Goal: Information Seeking & Learning: Check status

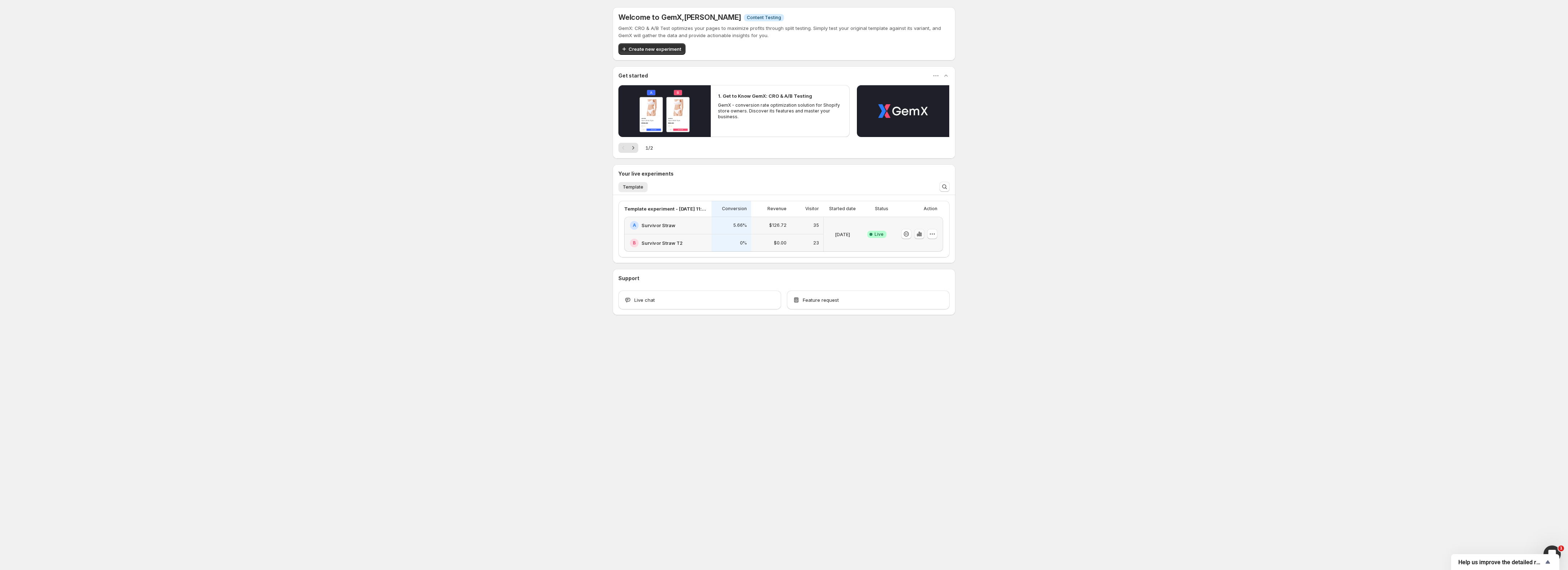
click at [920, 235] on icon "button" at bounding box center [919, 234] width 7 height 7
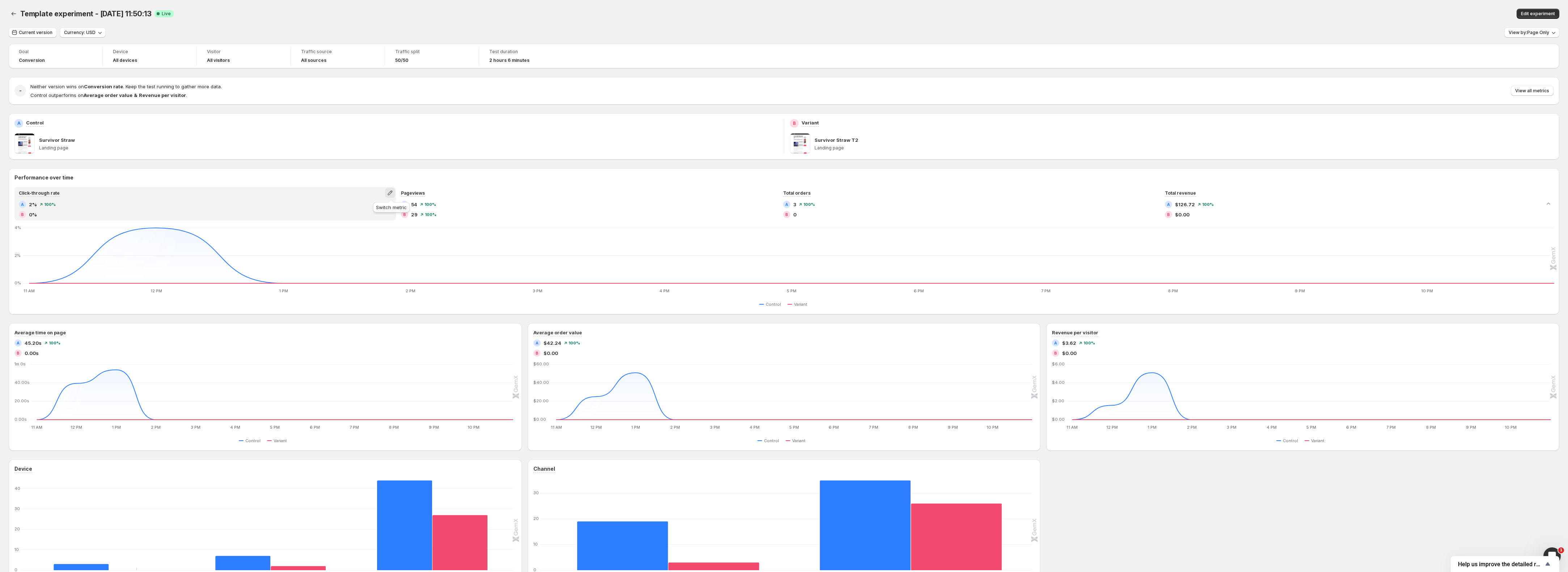
click at [391, 194] on icon "button" at bounding box center [390, 193] width 7 height 7
click at [378, 217] on span "Total visitors" at bounding box center [392, 220] width 100 height 7
click at [393, 194] on icon "button" at bounding box center [390, 193] width 7 height 7
click at [378, 208] on span "Total sessions" at bounding box center [392, 208] width 100 height 7
click at [393, 189] on icon "button" at bounding box center [390, 193] width 7 height 7
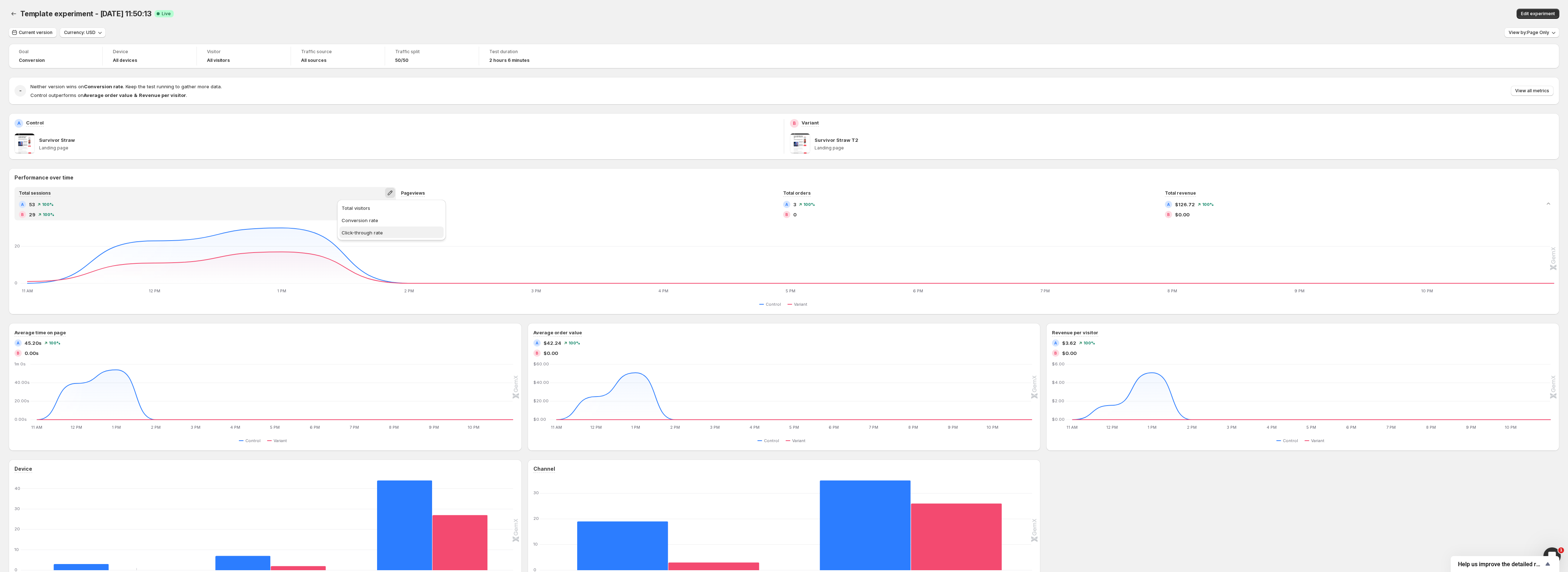
click at [380, 235] on span "Click-through rate" at bounding box center [392, 233] width 100 height 7
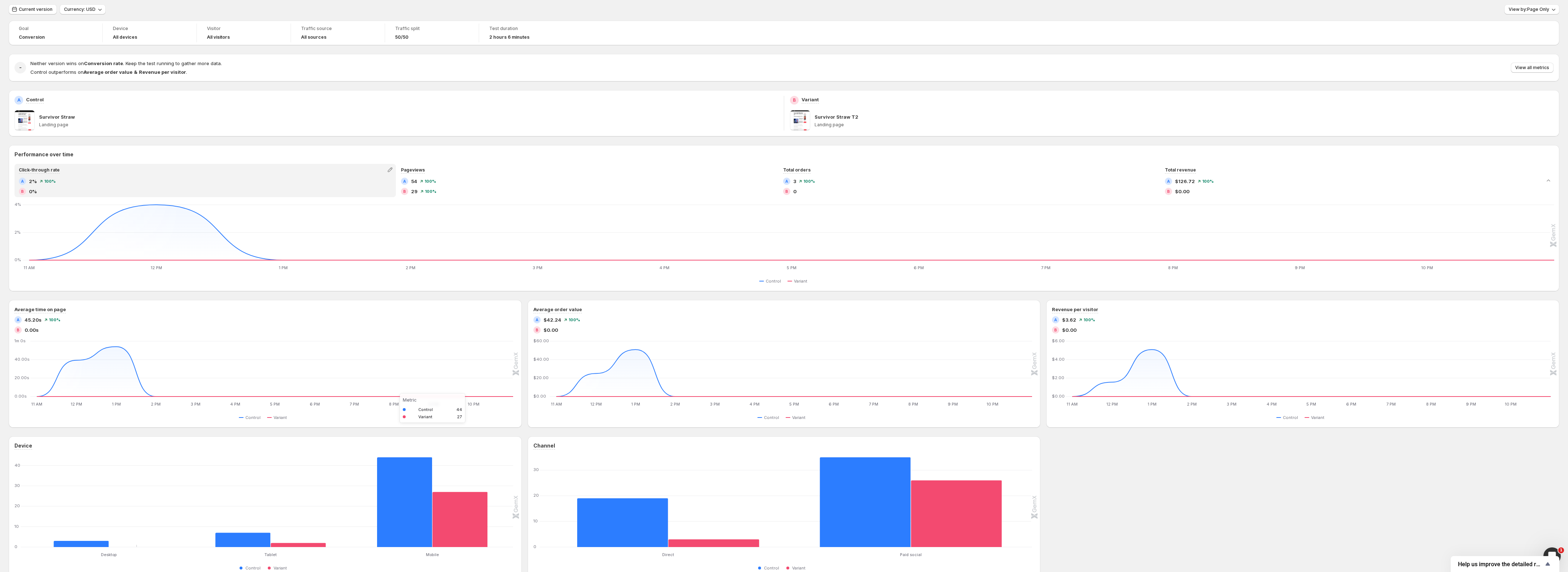
scroll to position [48, 0]
